Goal: Use online tool/utility: Utilize a website feature to perform a specific function

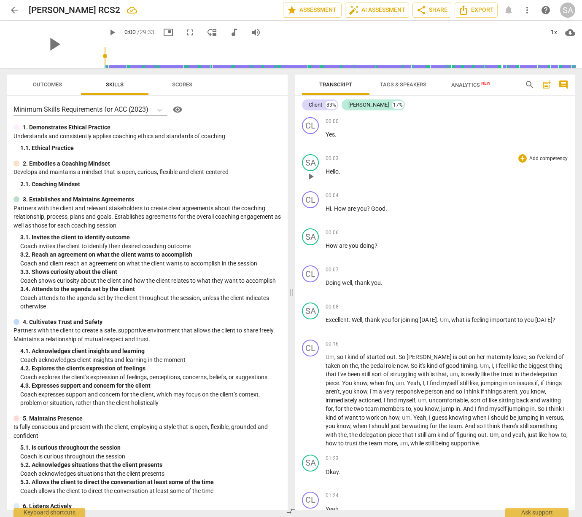
scroll to position [272, 0]
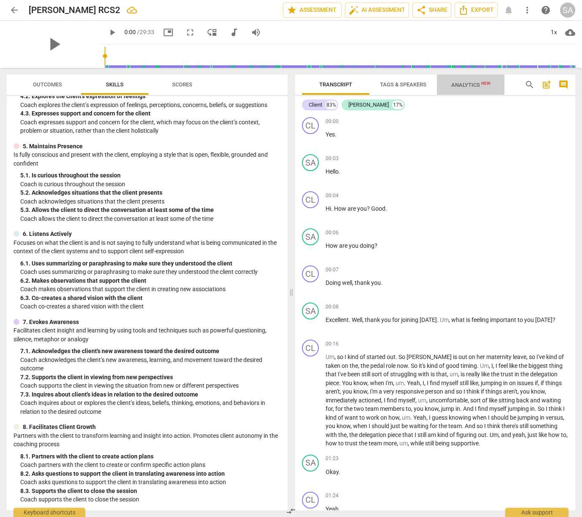
click at [459, 87] on span "Analytics New" at bounding box center [470, 85] width 39 height 6
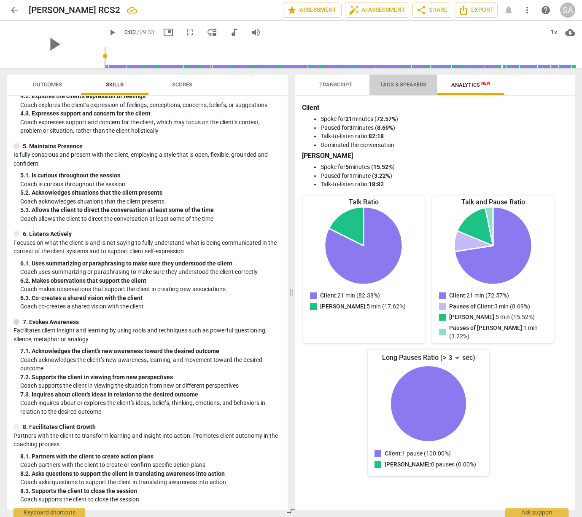
click at [398, 85] on span "Tags & Speakers" at bounding box center [403, 84] width 46 height 6
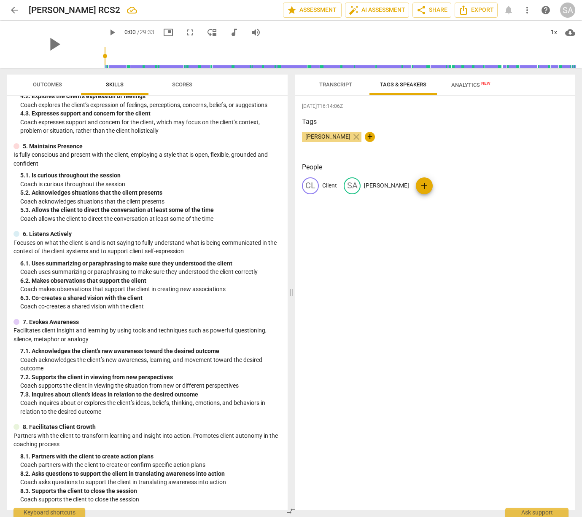
click at [341, 87] on span "Transcript" at bounding box center [335, 84] width 33 height 6
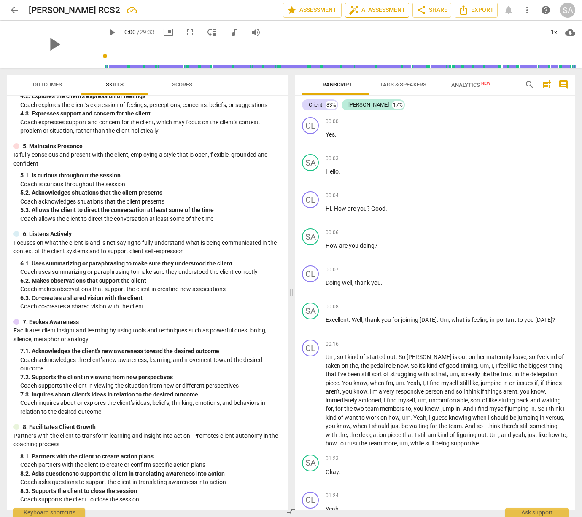
click at [384, 8] on span "auto_fix_high AI Assessment" at bounding box center [377, 10] width 56 height 10
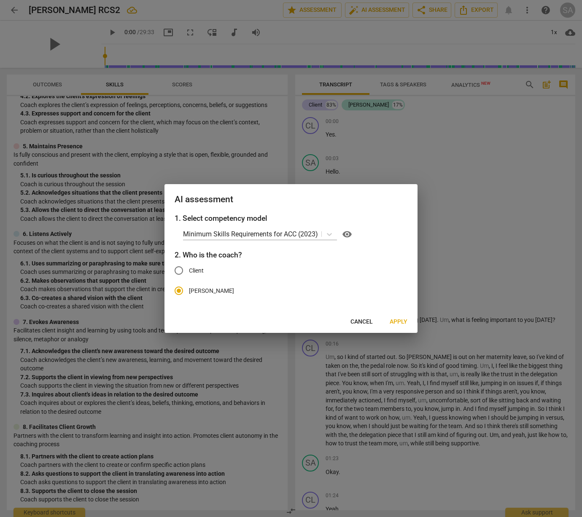
click at [399, 322] on span "Apply" at bounding box center [398, 322] width 18 height 8
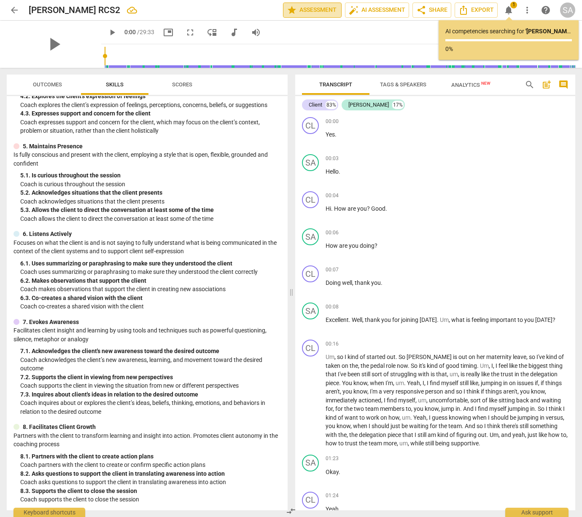
click at [309, 12] on span "star Assessment" at bounding box center [312, 10] width 51 height 10
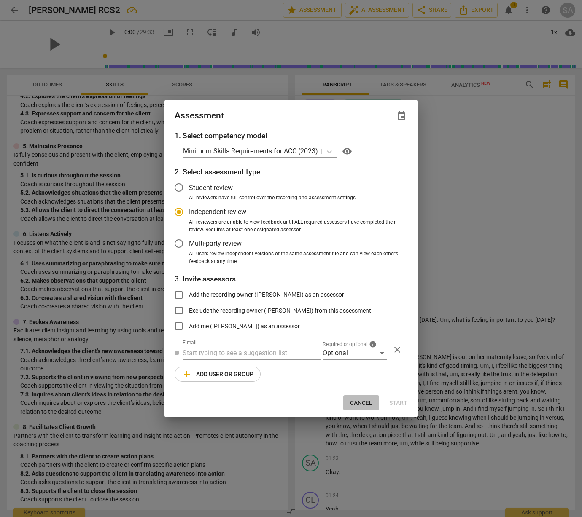
click at [364, 402] on span "Cancel" at bounding box center [361, 403] width 22 height 8
radio input "false"
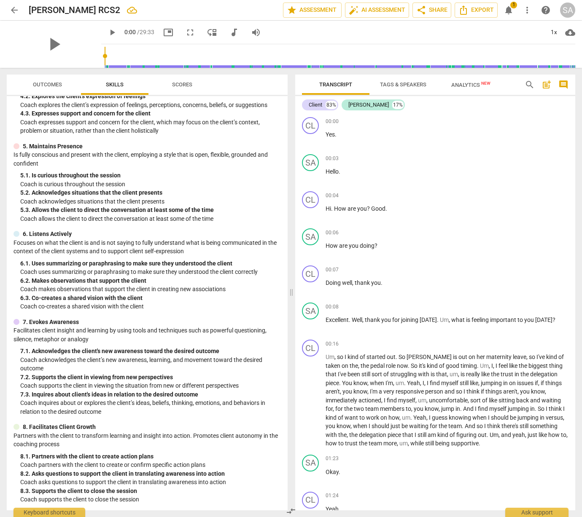
click at [180, 83] on span "Scores" at bounding box center [182, 84] width 20 height 6
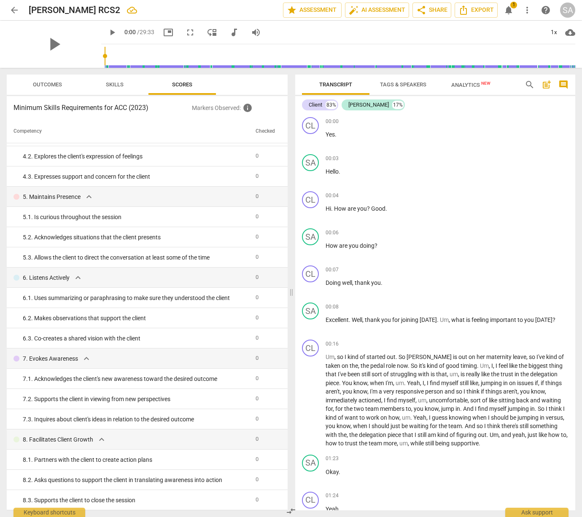
scroll to position [0, 0]
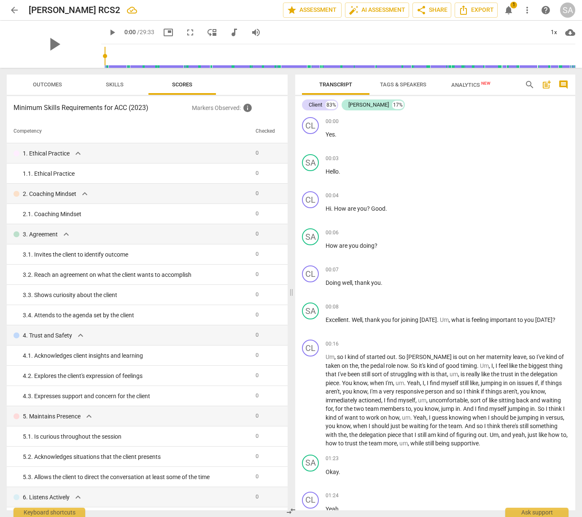
click at [41, 86] on span "Outcomes" at bounding box center [47, 84] width 29 height 6
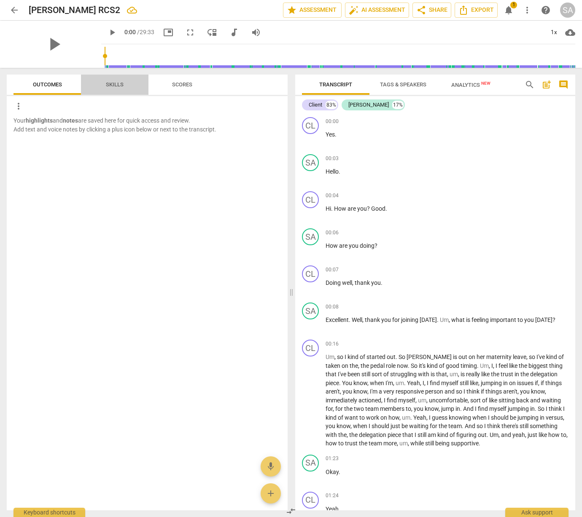
click at [108, 88] on span "Skills" at bounding box center [115, 84] width 38 height 11
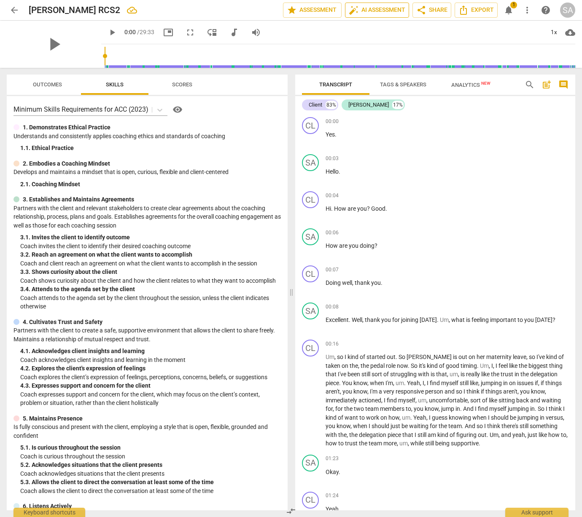
click at [372, 8] on span "auto_fix_high AI Assessment" at bounding box center [377, 10] width 56 height 10
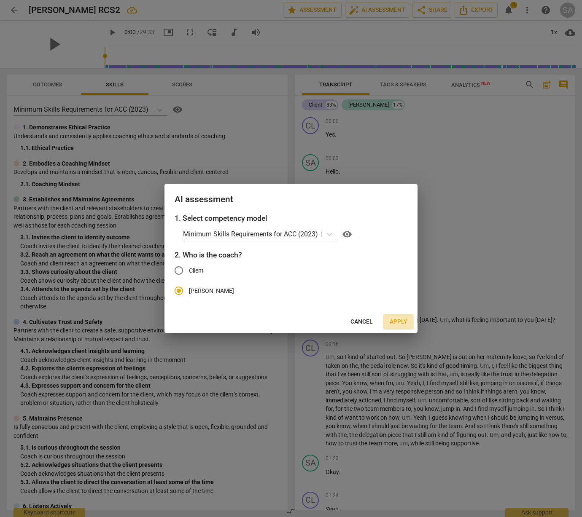
click at [398, 326] on span "Apply" at bounding box center [398, 322] width 18 height 8
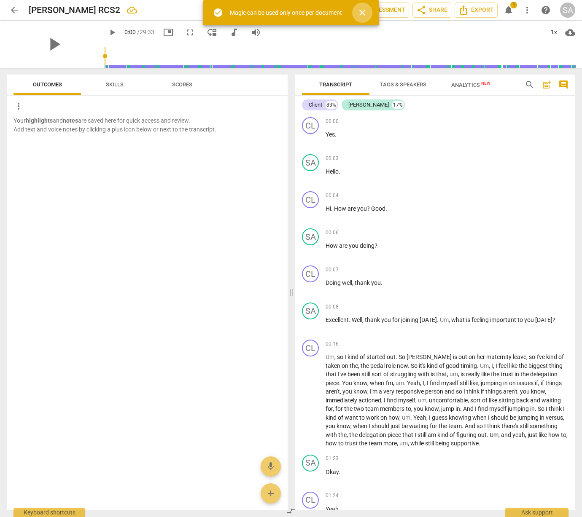
click at [370, 14] on span "close" at bounding box center [362, 13] width 20 height 10
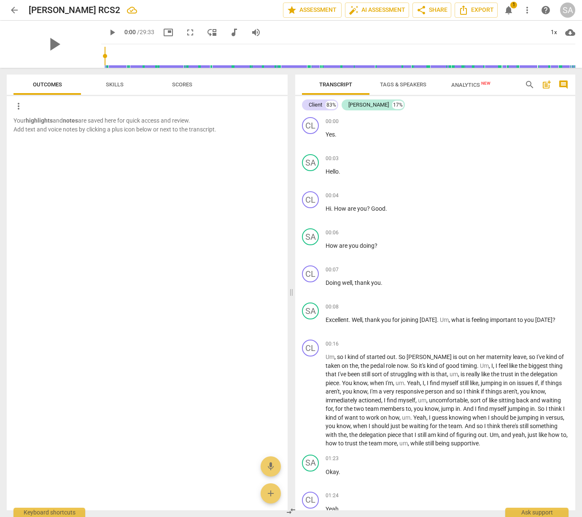
click at [117, 88] on span "Skills" at bounding box center [115, 84] width 38 height 11
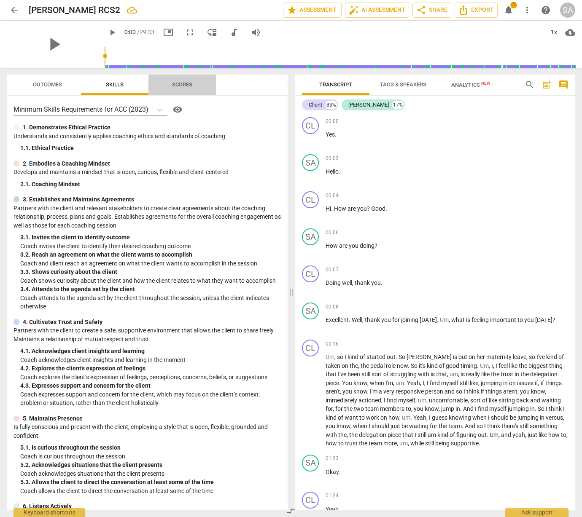
click at [172, 90] on span "Scores" at bounding box center [182, 84] width 40 height 11
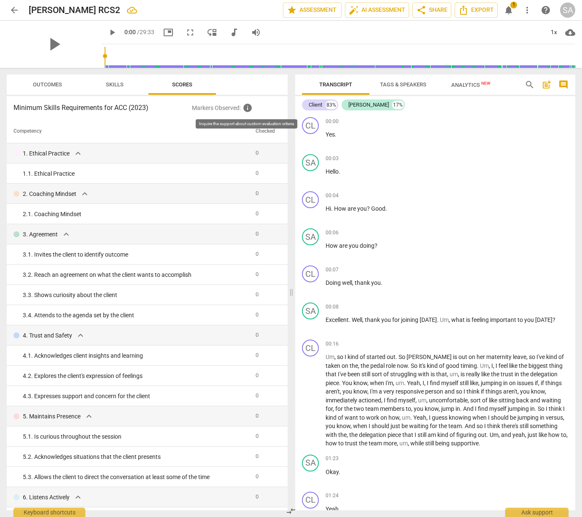
click at [250, 109] on span "info" at bounding box center [247, 108] width 10 height 10
click at [507, 8] on span "notifications" at bounding box center [508, 10] width 10 height 10
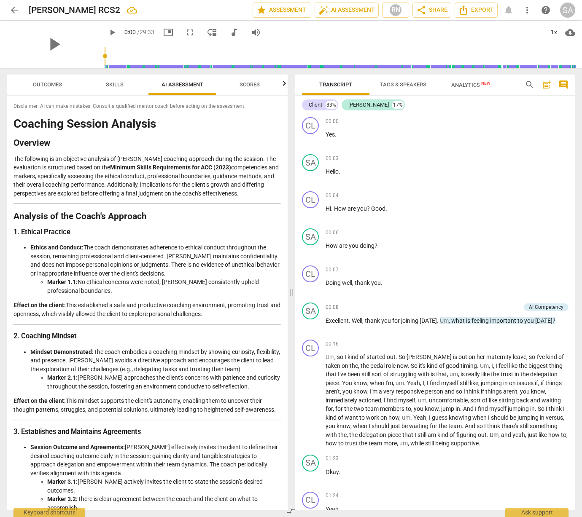
click at [545, 10] on span "help" at bounding box center [545, 10] width 10 height 10
click at [507, 12] on div "arrow_back [PERSON_NAME] RCS2 edit star Assessment auto_fix_high AI Assessment …" at bounding box center [291, 10] width 568 height 15
click at [508, 13] on div "arrow_back [PERSON_NAME] RCS2 edit star Assessment auto_fix_high AI Assessment …" at bounding box center [291, 10] width 568 height 15
